Goal: Information Seeking & Learning: Understand process/instructions

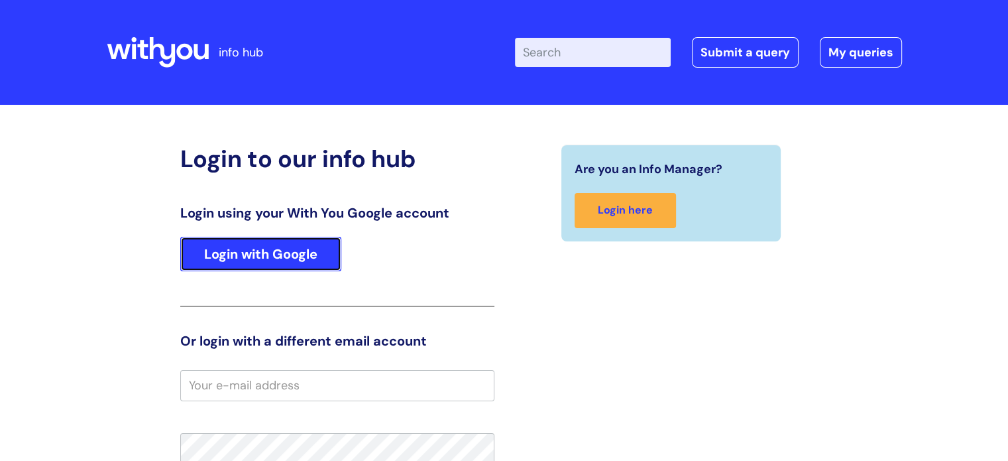
click at [221, 260] on link "Login with Google" at bounding box center [260, 254] width 161 height 34
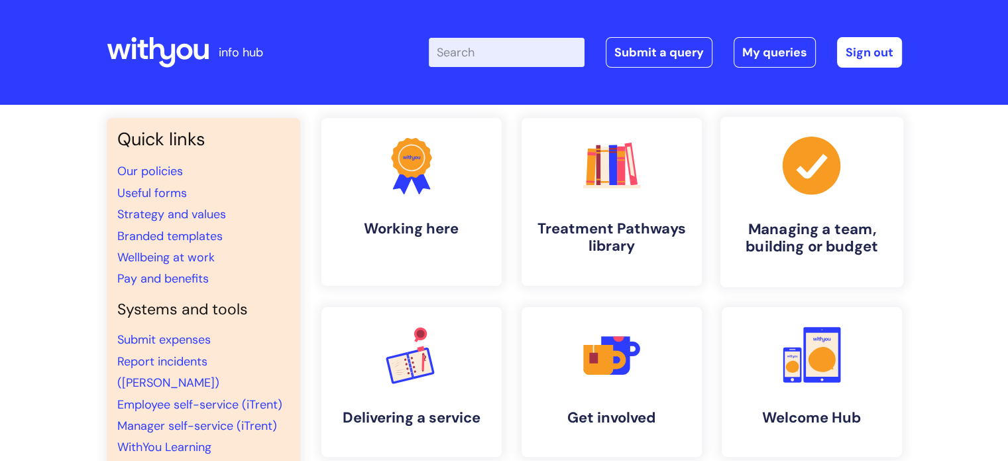
click at [812, 221] on h4 "Managing a team, building or budget" at bounding box center [812, 238] width 162 height 36
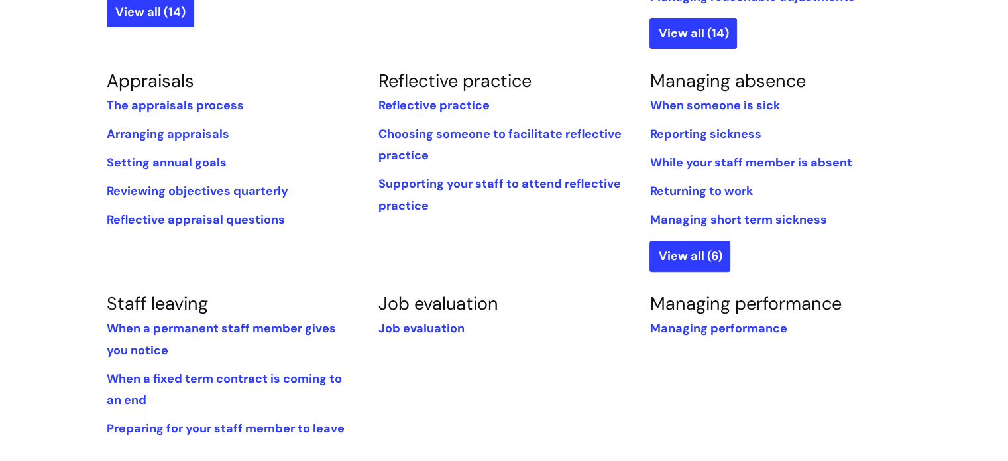
scroll to position [530, 0]
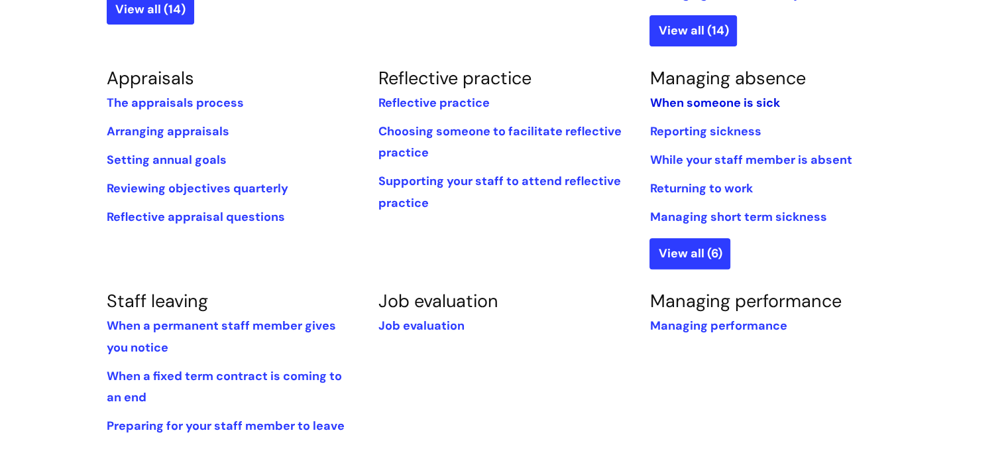
click at [674, 104] on link "When someone is sick" at bounding box center [714, 103] width 130 height 16
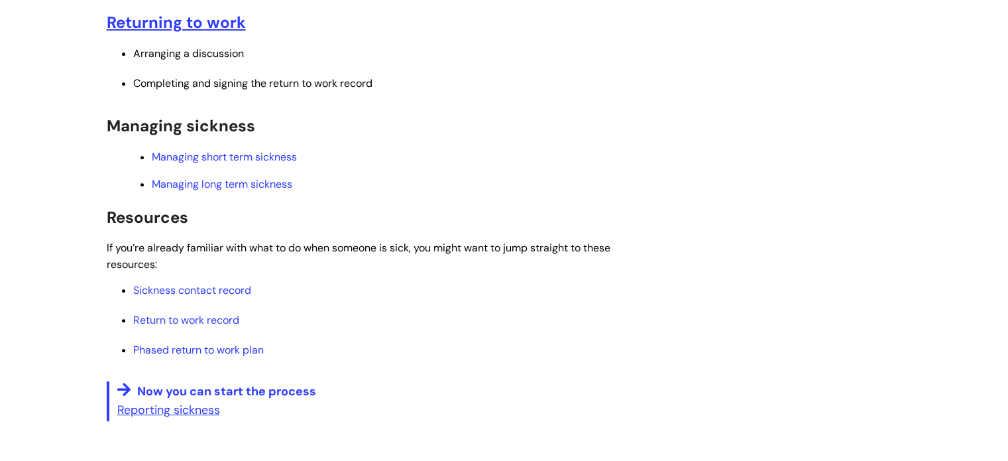
scroll to position [596, 0]
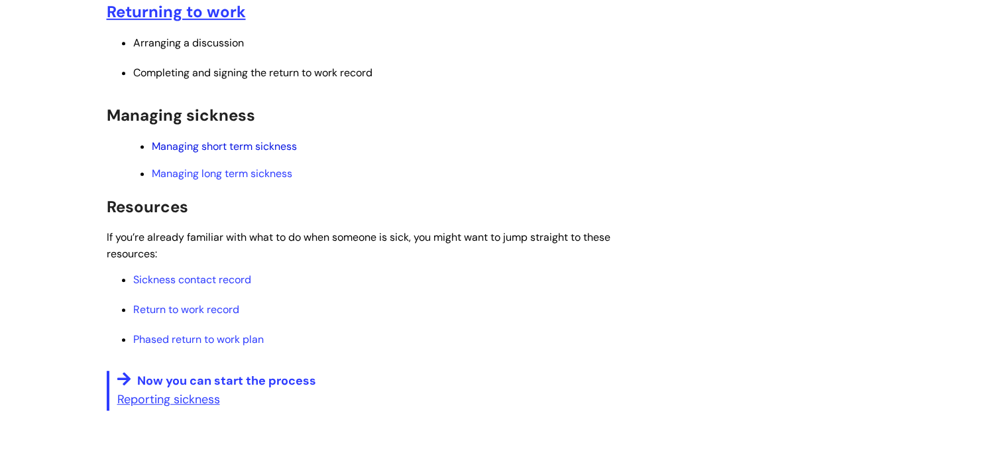
click at [254, 143] on link "Managing short term sickness" at bounding box center [224, 146] width 145 height 14
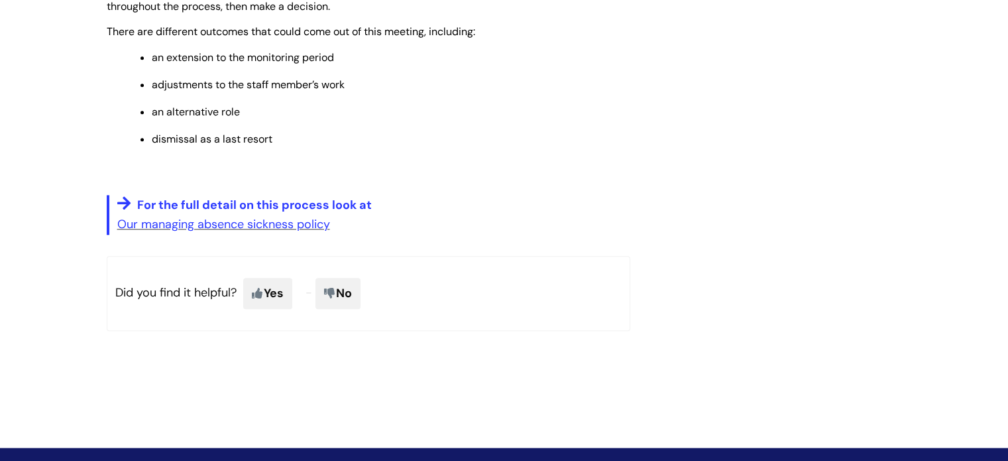
scroll to position [1325, 0]
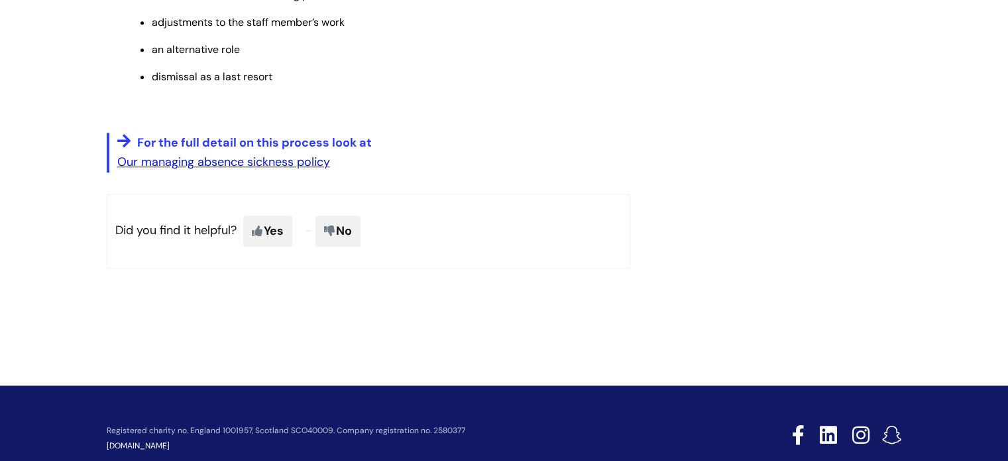
click at [300, 169] on link "Our managing absence sickness policy" at bounding box center [223, 162] width 213 height 16
